Goal: Find specific fact

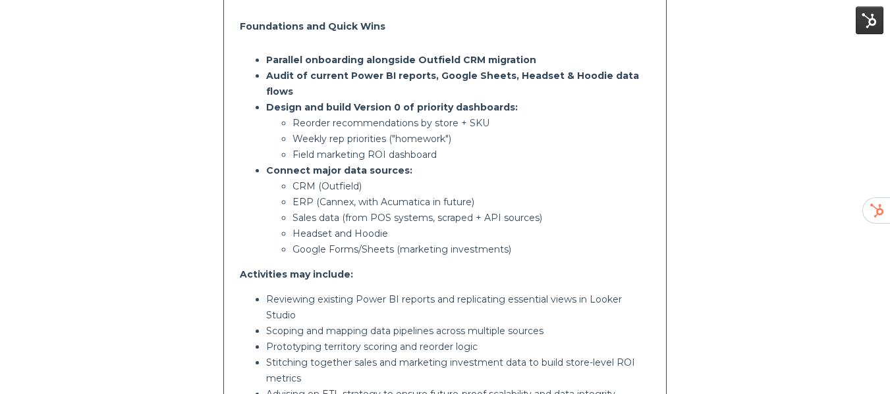
scroll to position [395, 0]
drag, startPoint x: 294, startPoint y: 186, endPoint x: 520, endPoint y: 188, distance: 225.2
click at [520, 194] on p "ERP (Cannex, with Acumatica in future)" at bounding box center [471, 202] width 358 height 16
copy p "ERP (Cannex, with Acumatica in future)"
